Goal: Task Accomplishment & Management: Use online tool/utility

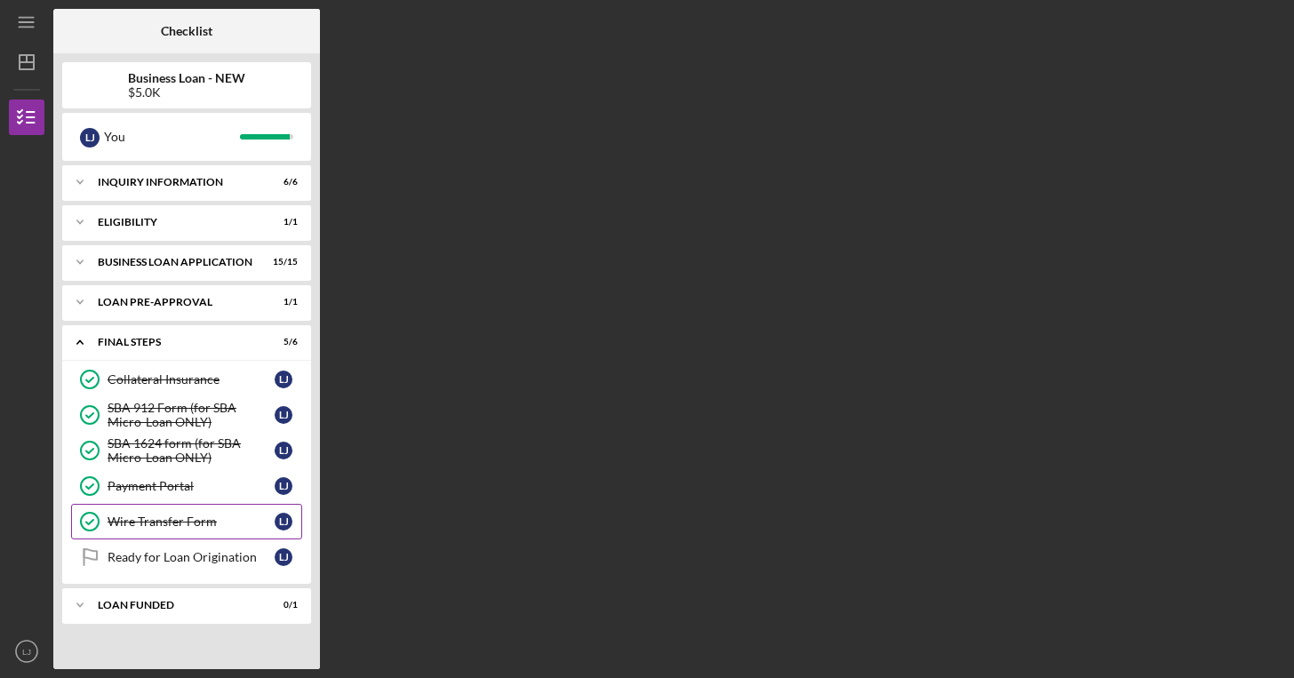
click at [211, 515] on div "Wire Transfer Form" at bounding box center [191, 521] width 167 height 14
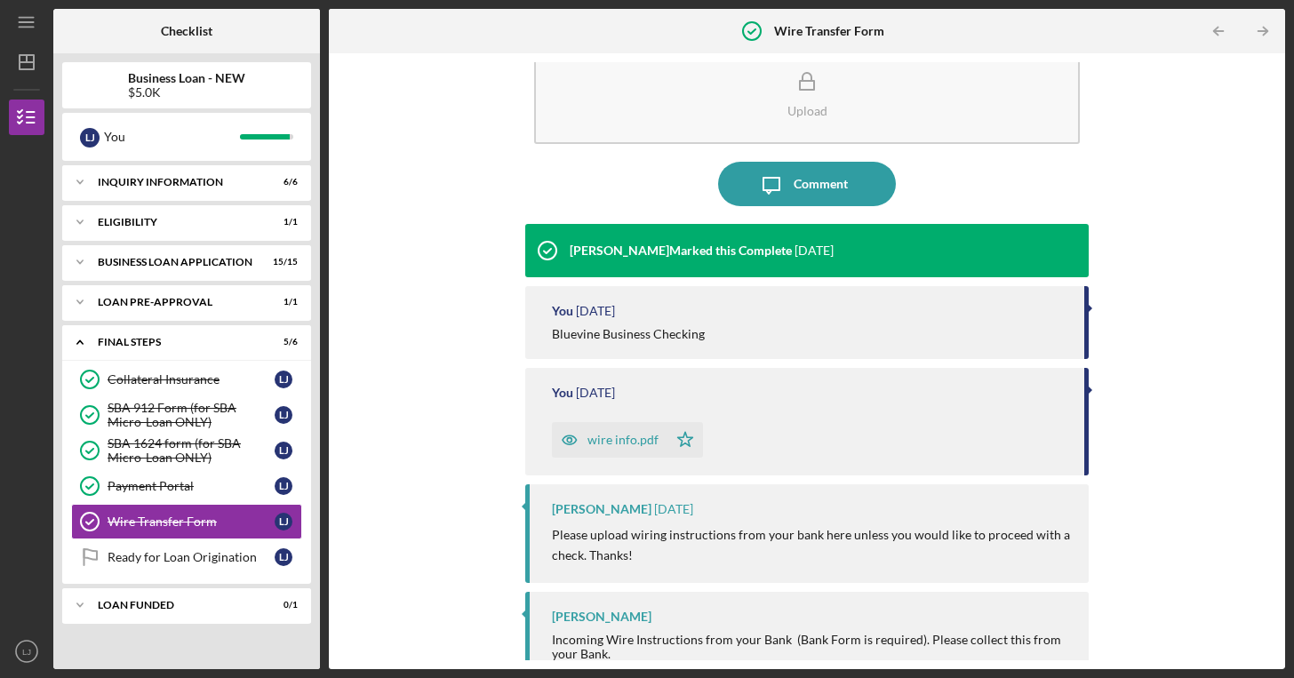
scroll to position [70, 0]
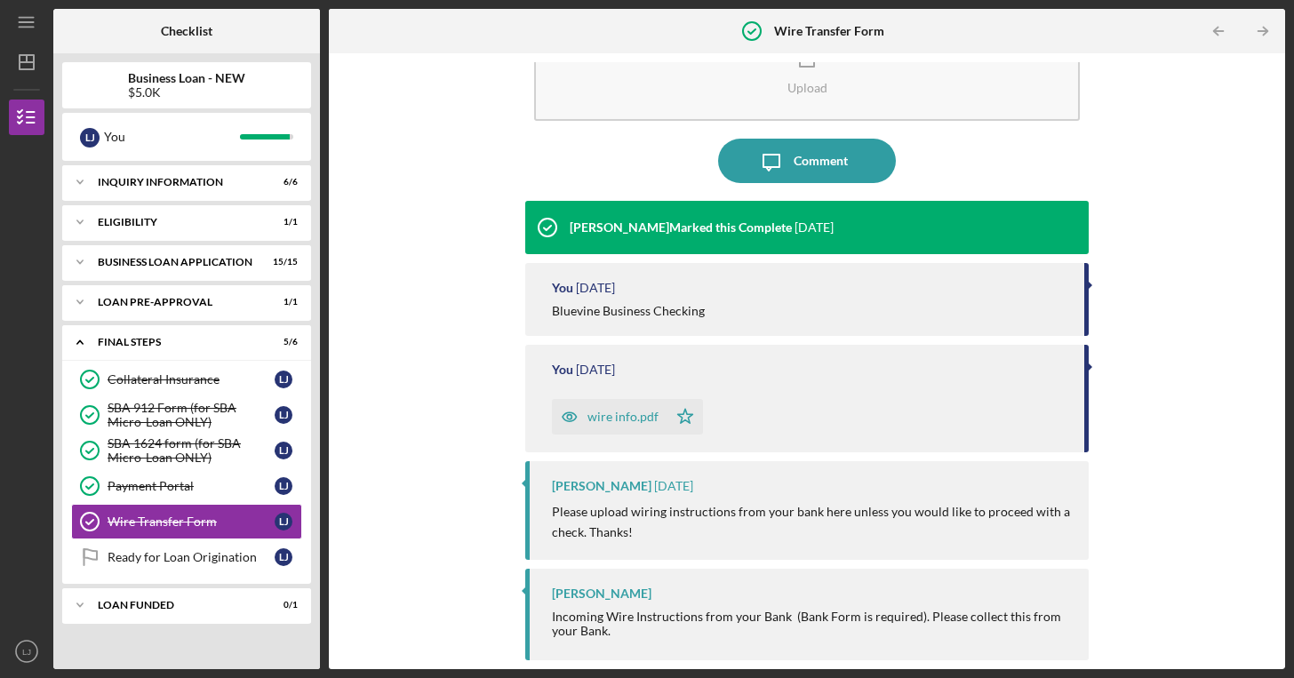
click at [563, 418] on icon "button" at bounding box center [570, 417] width 36 height 36
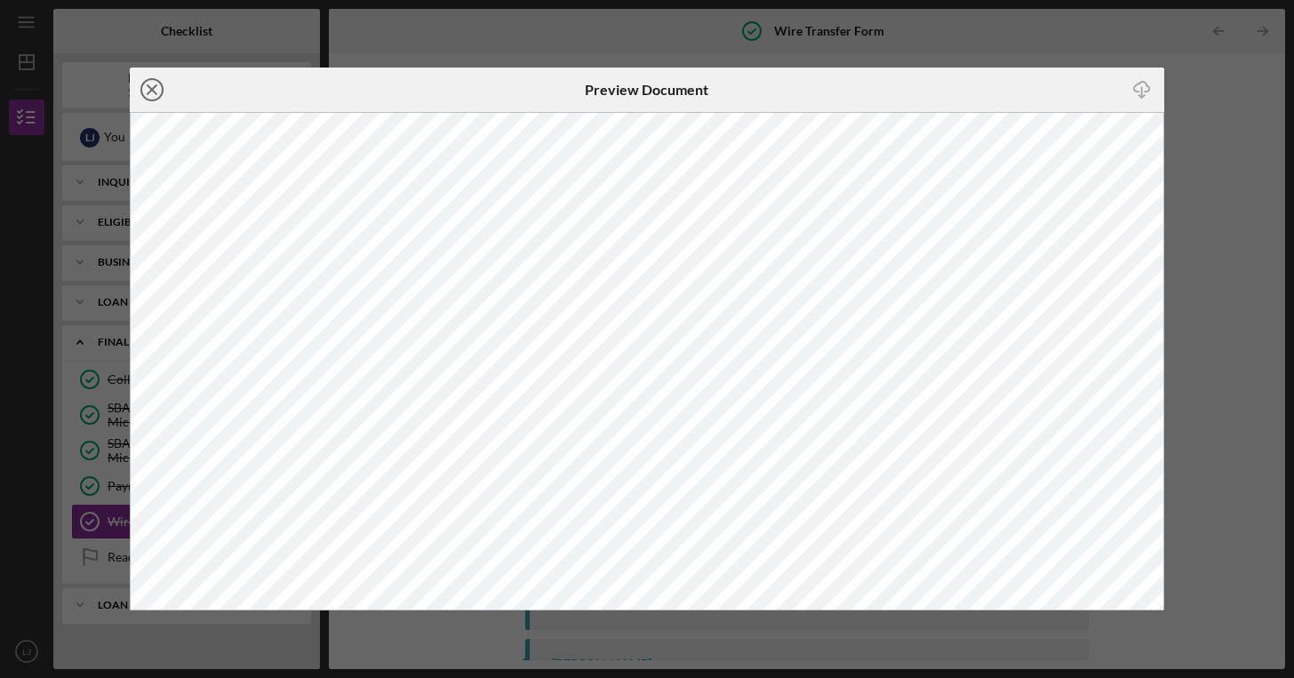
click at [146, 86] on icon "Icon/Close" at bounding box center [152, 90] width 44 height 44
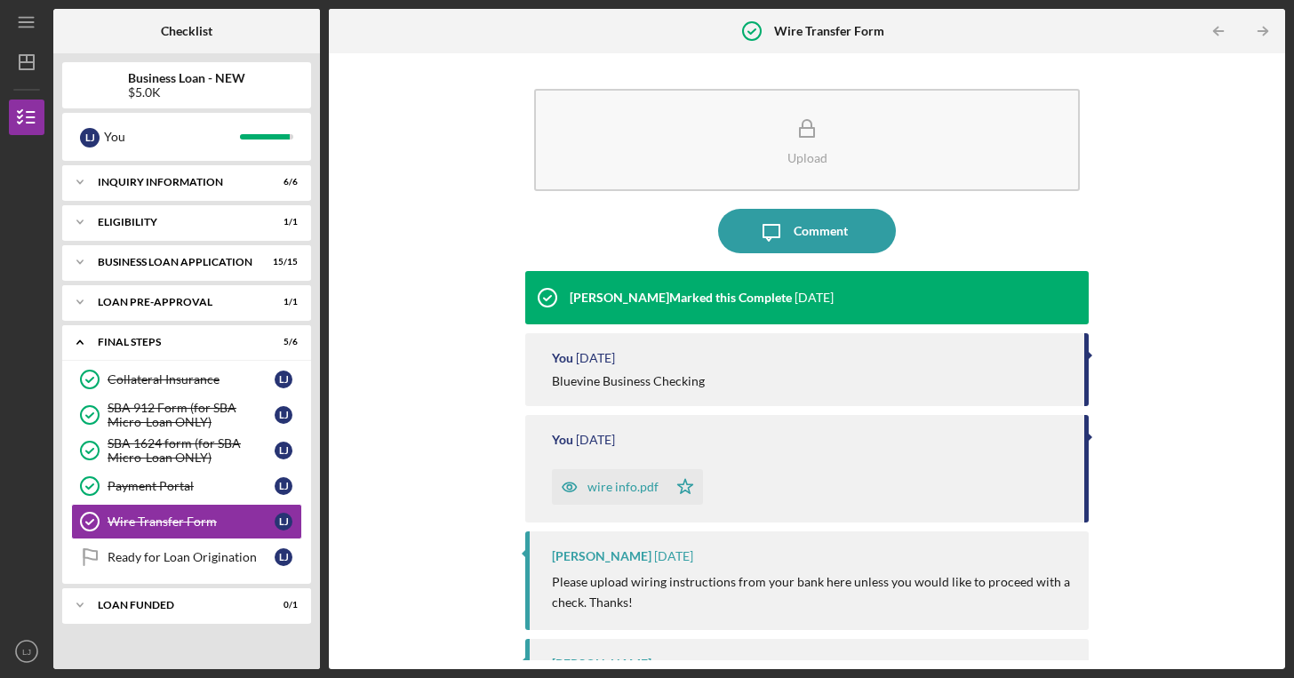
scroll to position [70, 0]
